Goal: Task Accomplishment & Management: Complete application form

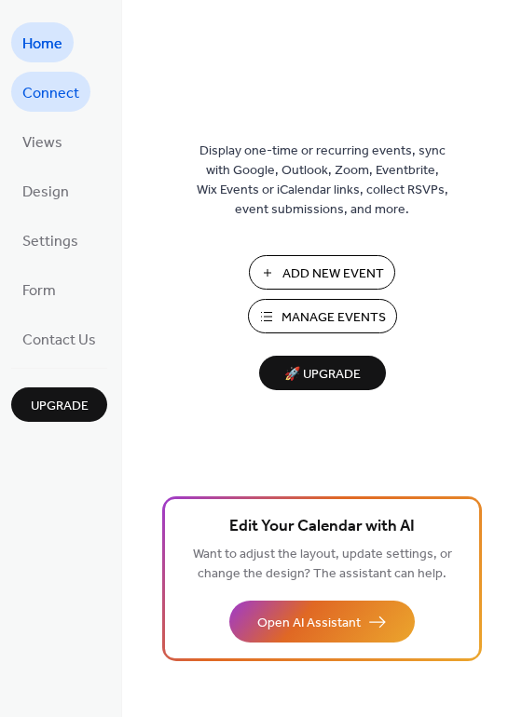
click at [60, 86] on span "Connect" at bounding box center [50, 93] width 57 height 29
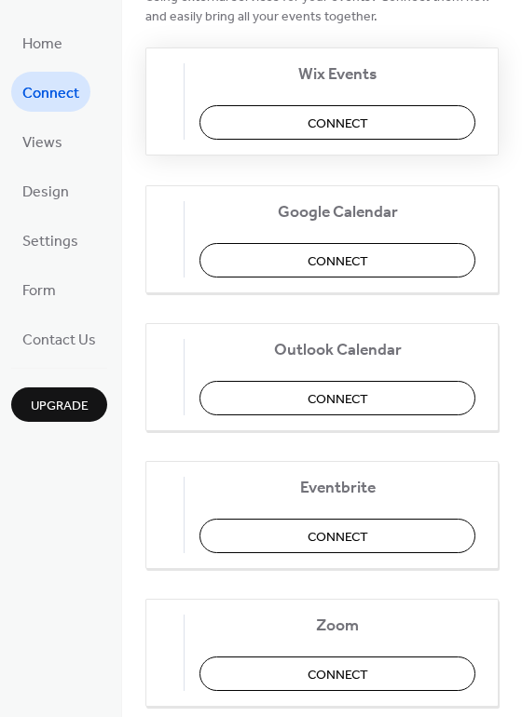
scroll to position [287, 0]
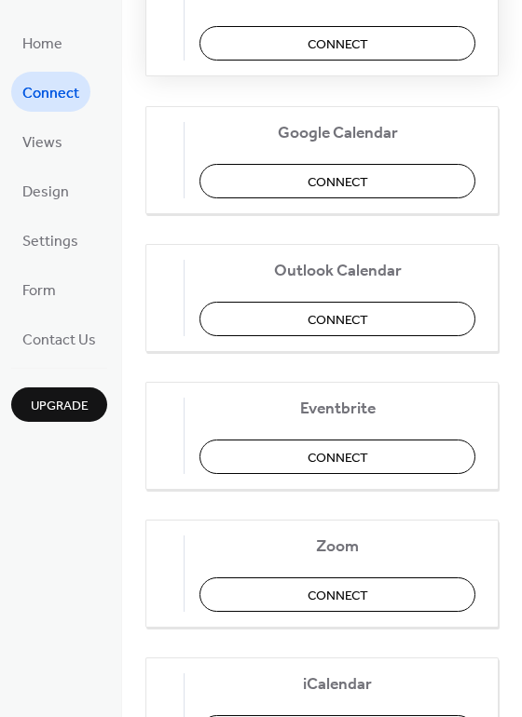
click at [311, 47] on button "Connect" at bounding box center [337, 43] width 276 height 34
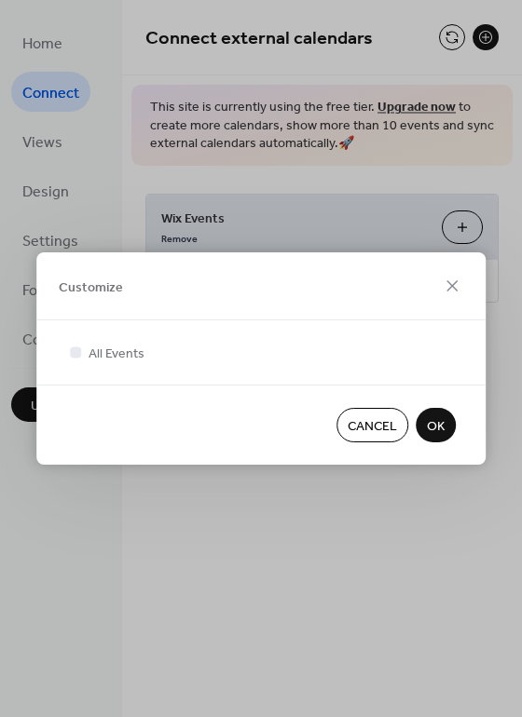
click at [438, 428] on span "OK" at bounding box center [436, 427] width 18 height 20
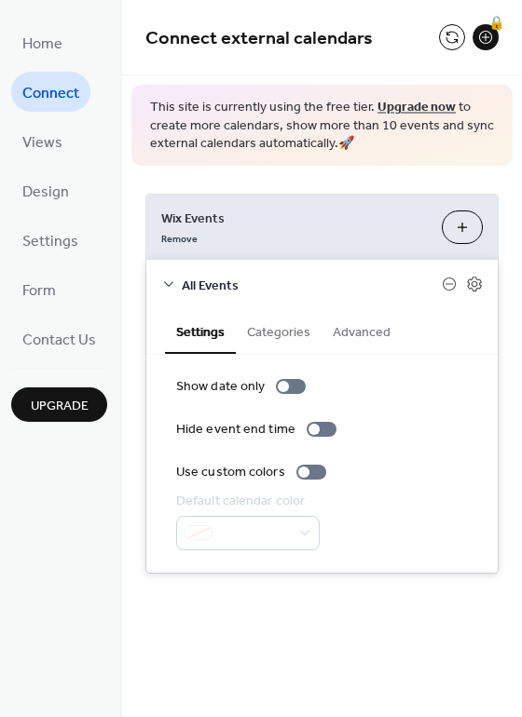
click at [81, 495] on div "Home Connect Views Design Settings Form Contact Us Upgrade" at bounding box center [61, 358] width 122 height 717
click at [460, 230] on button "Customize" at bounding box center [461, 227] width 41 height 34
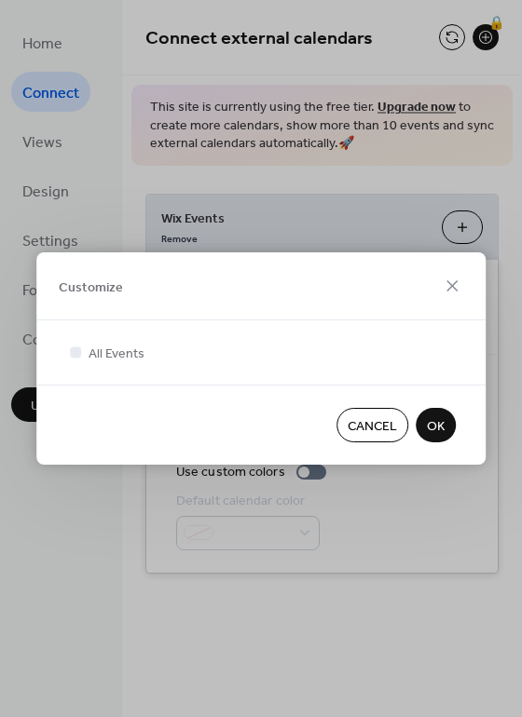
click at [436, 418] on span "OK" at bounding box center [436, 427] width 18 height 20
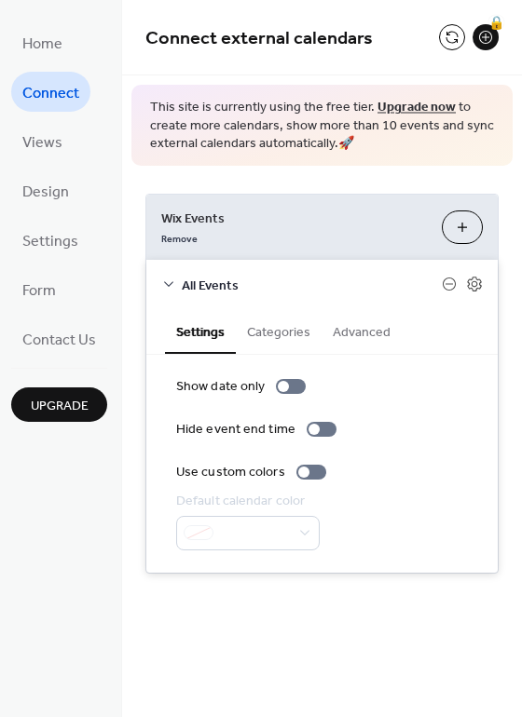
click at [167, 283] on icon at bounding box center [168, 284] width 15 height 15
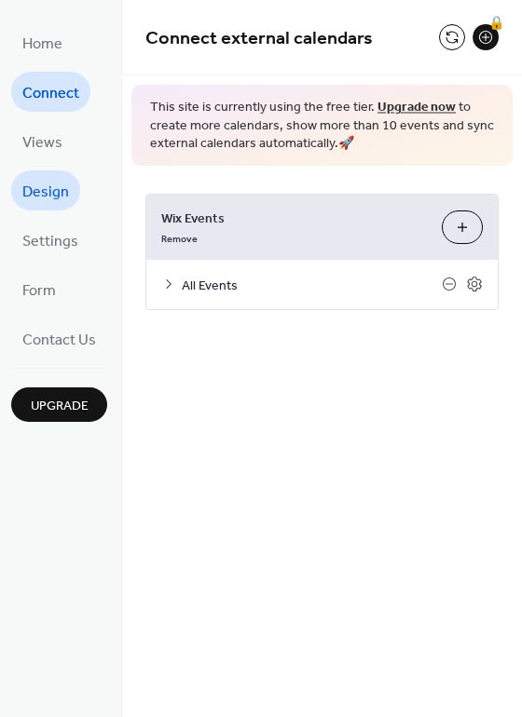
click at [48, 184] on span "Design" at bounding box center [45, 192] width 47 height 29
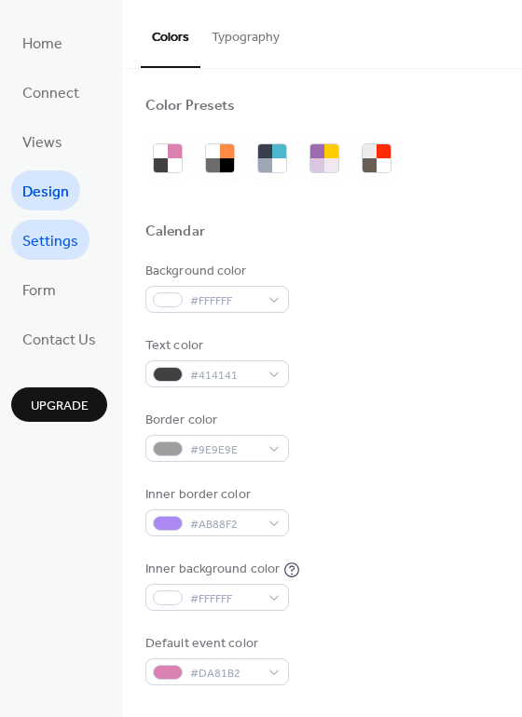
click at [47, 234] on span "Settings" at bounding box center [50, 241] width 56 height 29
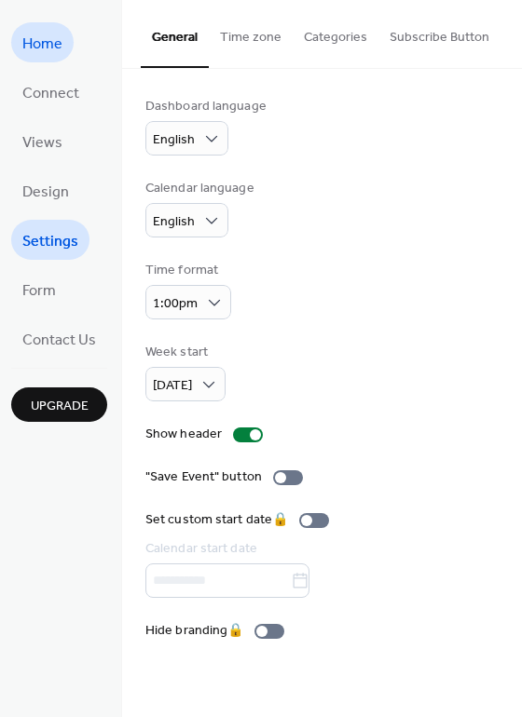
click at [36, 55] on span "Home" at bounding box center [42, 44] width 40 height 29
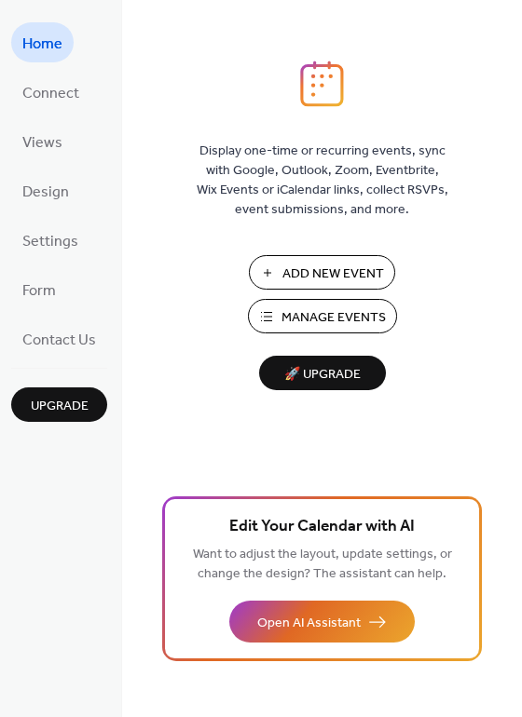
click at [294, 274] on span "Add New Event" at bounding box center [333, 275] width 102 height 20
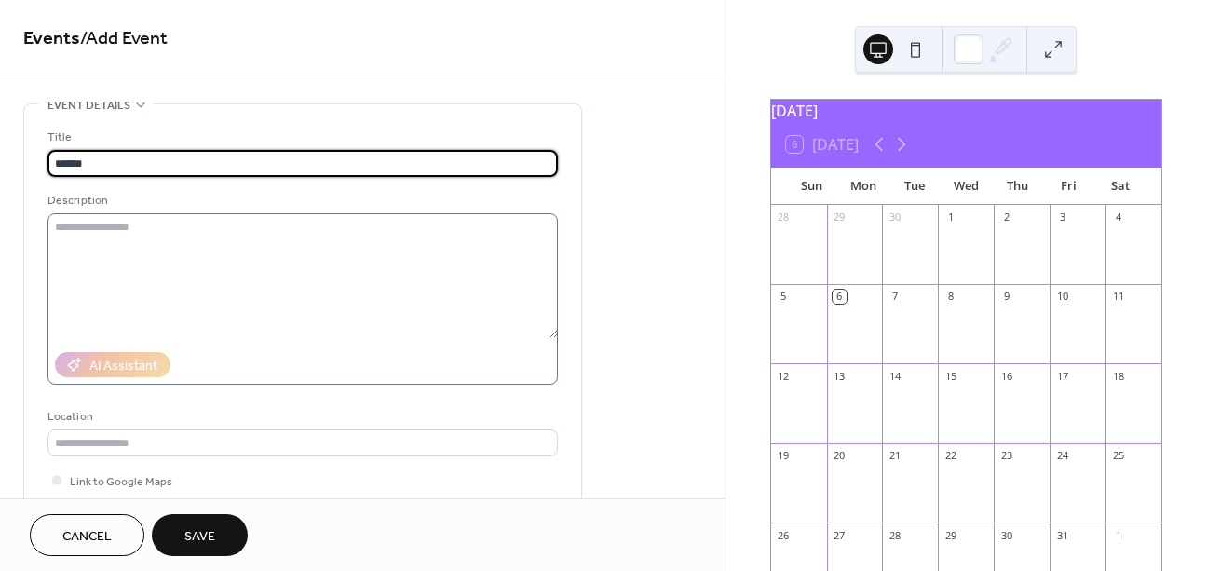
type input "******"
click at [414, 242] on textarea at bounding box center [303, 275] width 510 height 125
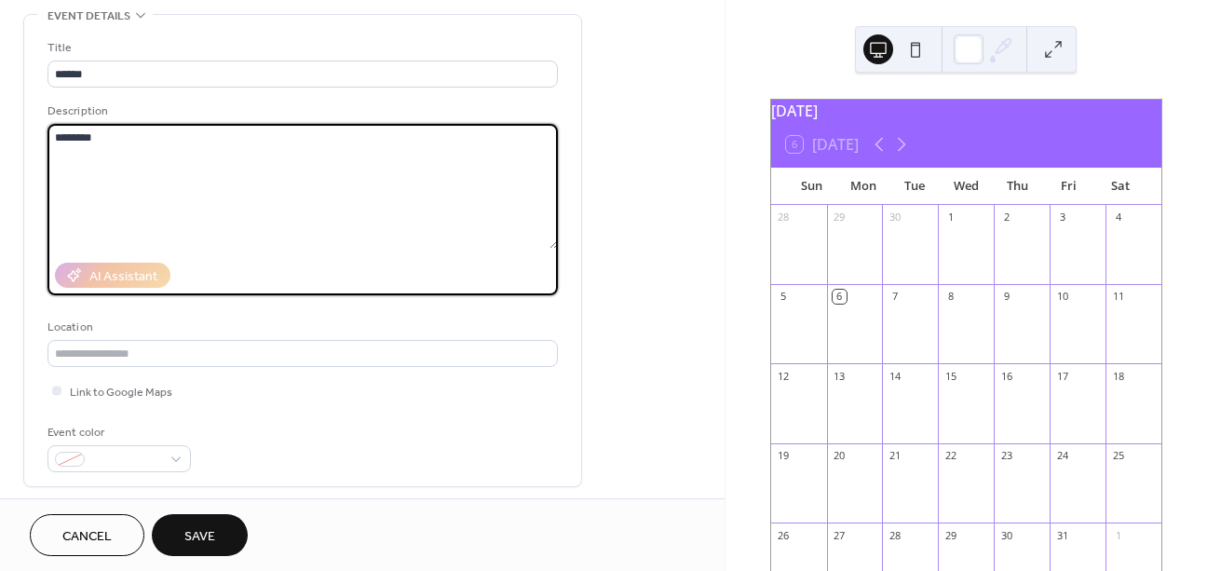
scroll to position [134, 0]
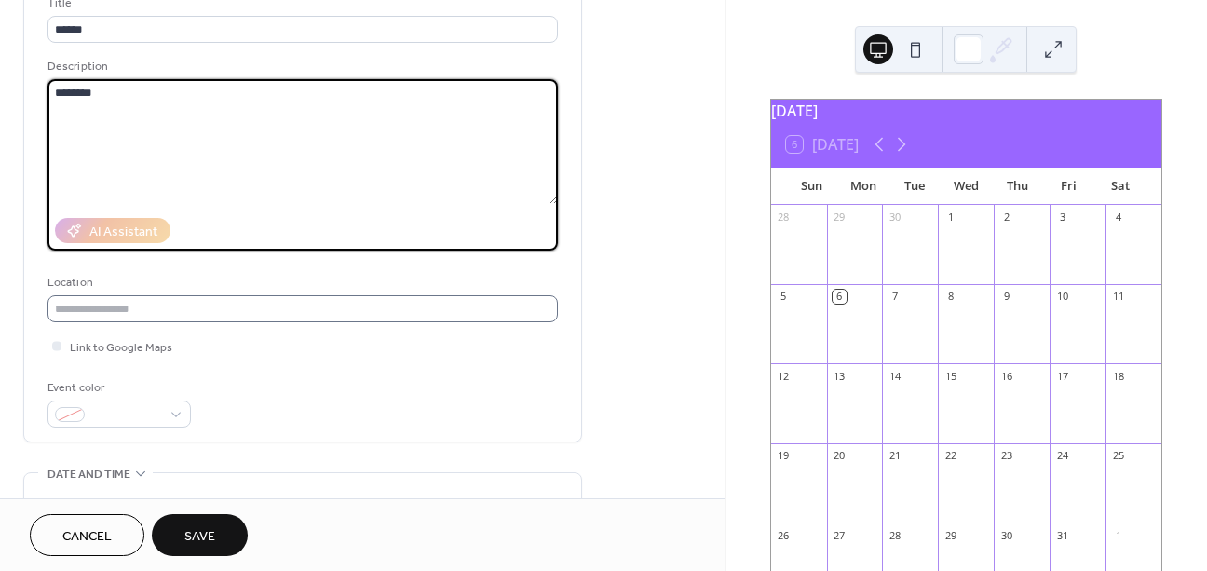
type textarea "********"
click at [165, 305] on input "text" at bounding box center [303, 308] width 510 height 27
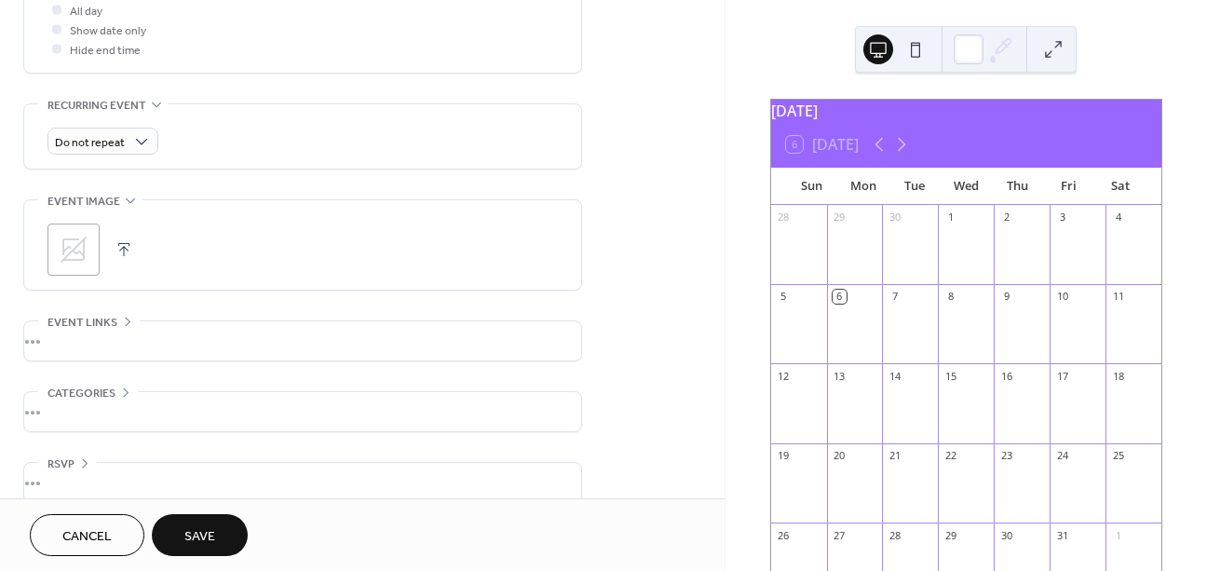
scroll to position [723, 0]
click at [92, 341] on div "•••" at bounding box center [302, 339] width 557 height 39
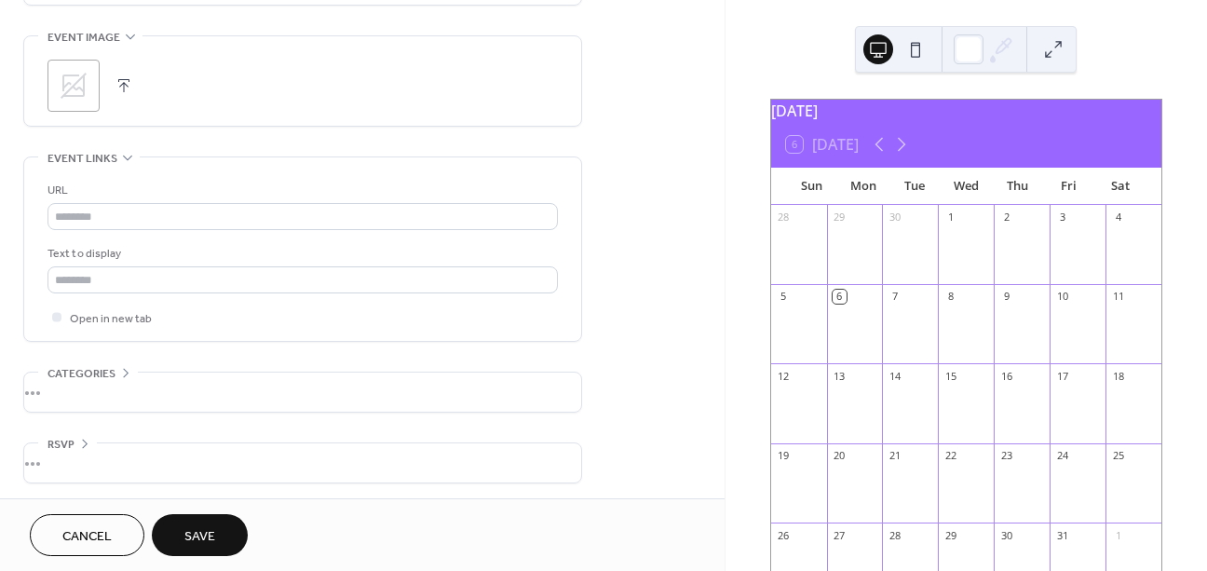
scroll to position [889, 0]
click at [68, 384] on div "•••" at bounding box center [302, 388] width 557 height 39
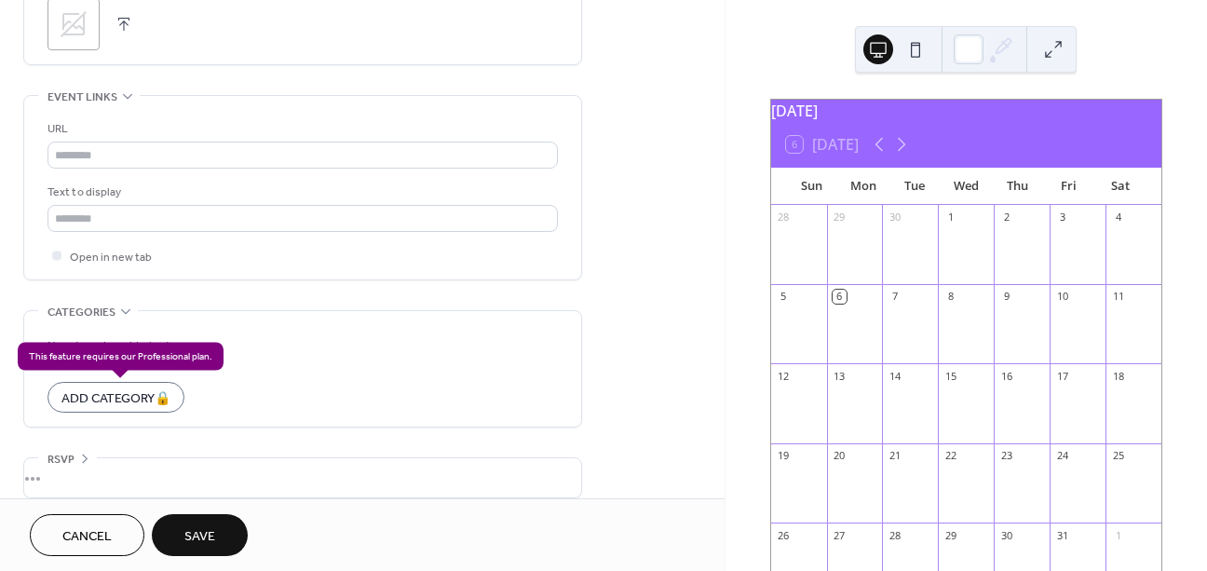
click at [125, 400] on div "Add Category 🔒" at bounding box center [116, 397] width 137 height 31
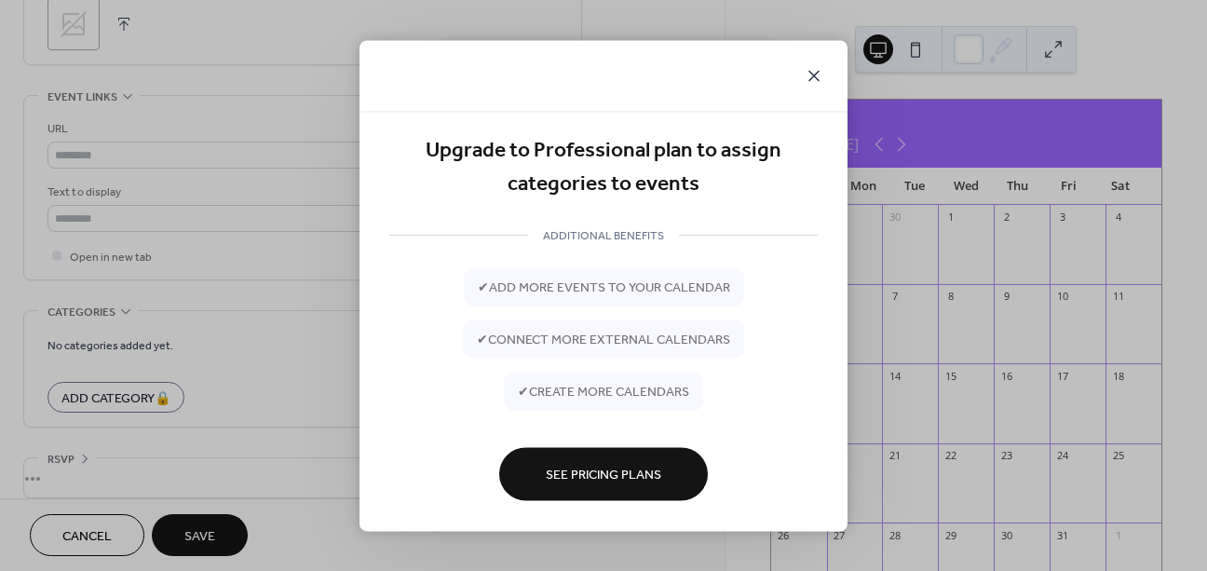
click at [818, 76] on icon at bounding box center [813, 75] width 11 height 11
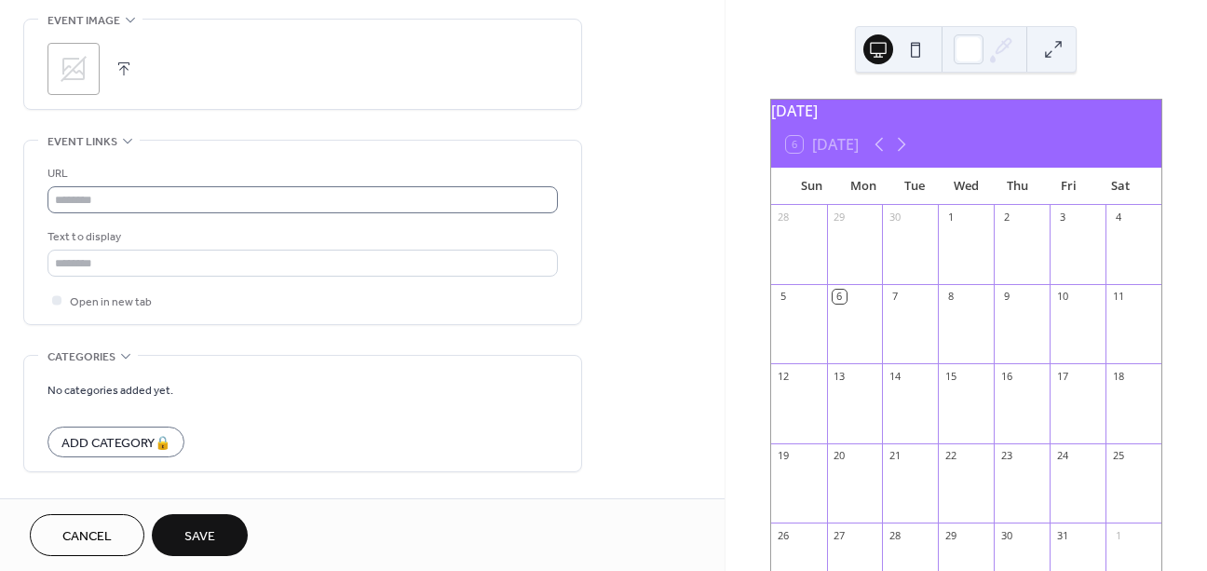
scroll to position [966, 0]
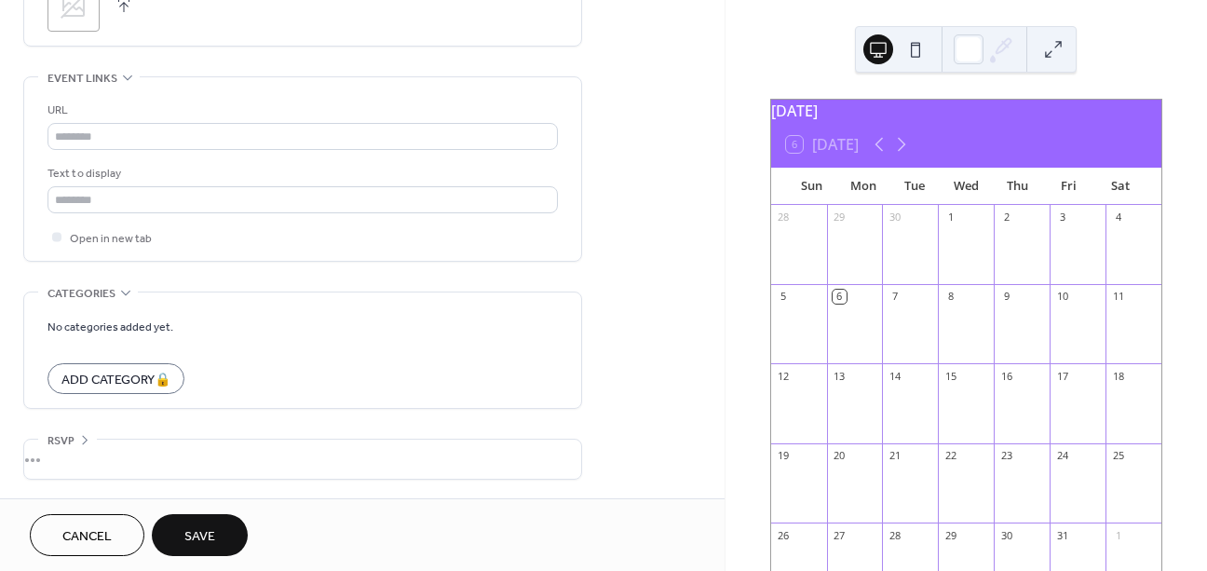
click at [68, 455] on div "•••" at bounding box center [302, 459] width 557 height 39
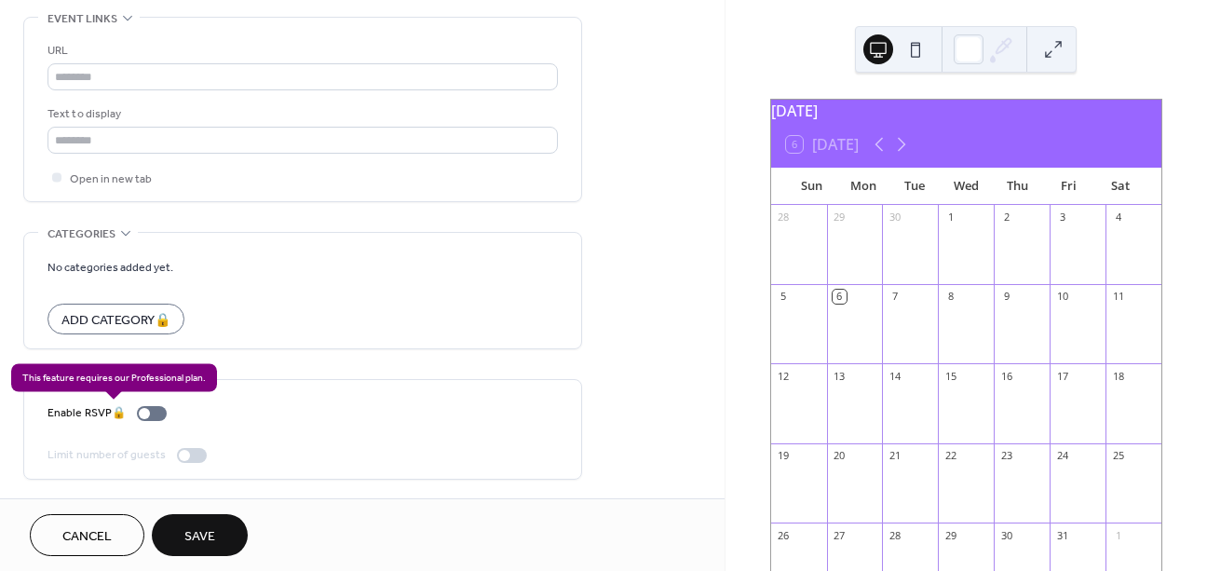
click at [161, 417] on div "Enable RSVP 🔒" at bounding box center [111, 413] width 127 height 20
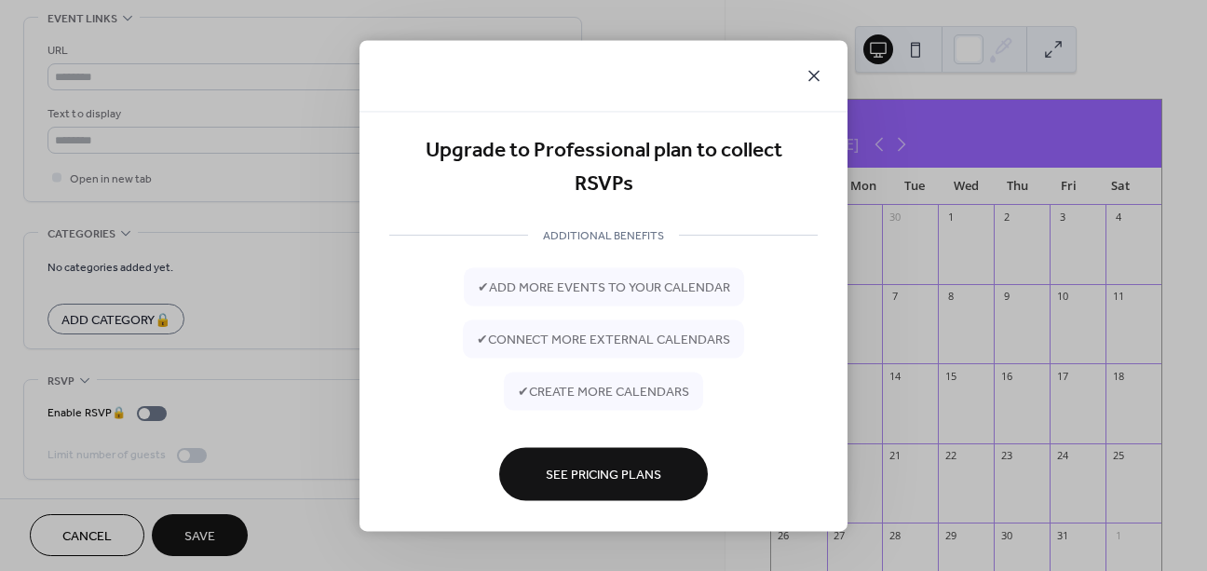
click at [818, 74] on icon at bounding box center [813, 75] width 11 height 11
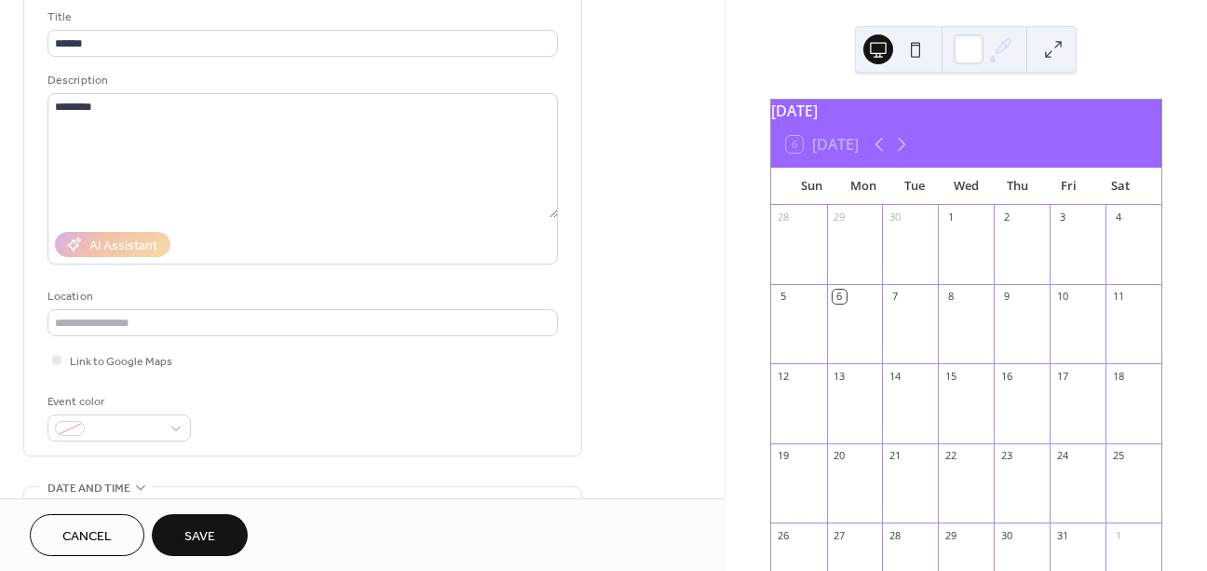
scroll to position [89, 0]
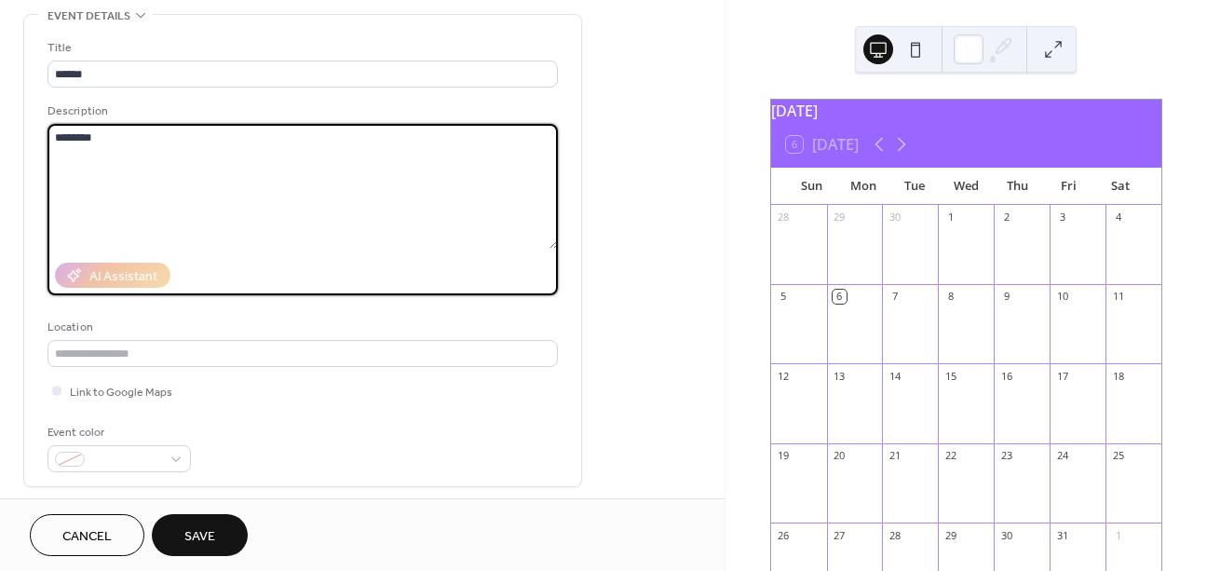
click at [102, 143] on textarea "********" at bounding box center [303, 186] width 510 height 125
drag, startPoint x: 107, startPoint y: 131, endPoint x: 10, endPoint y: 134, distance: 96.9
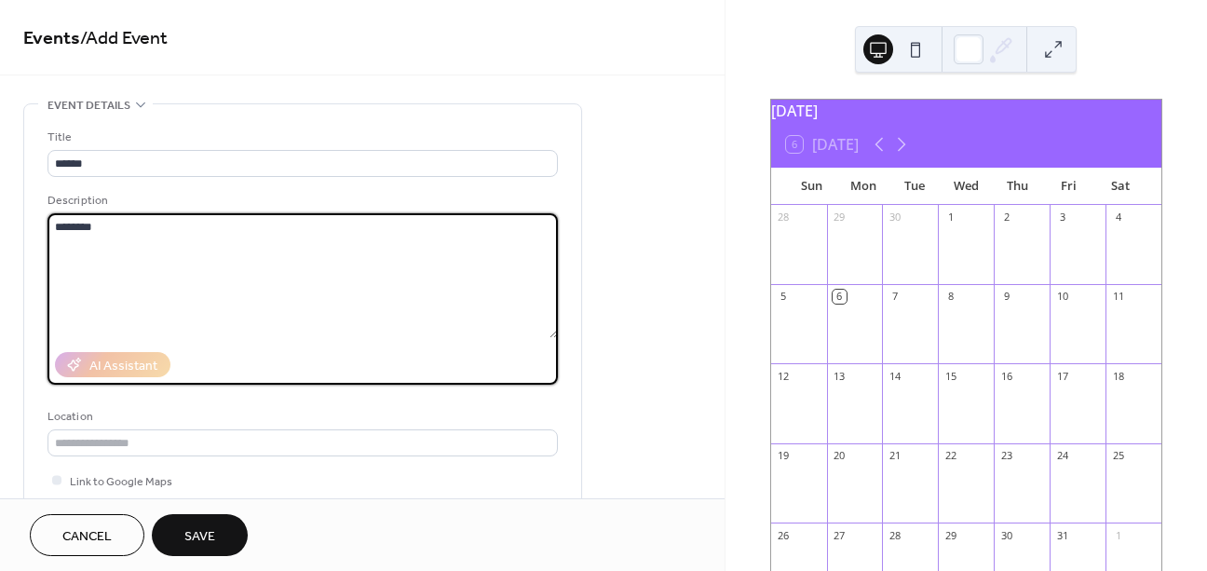
click at [182, 267] on textarea "********" at bounding box center [303, 275] width 510 height 125
